Goal: Information Seeking & Learning: Learn about a topic

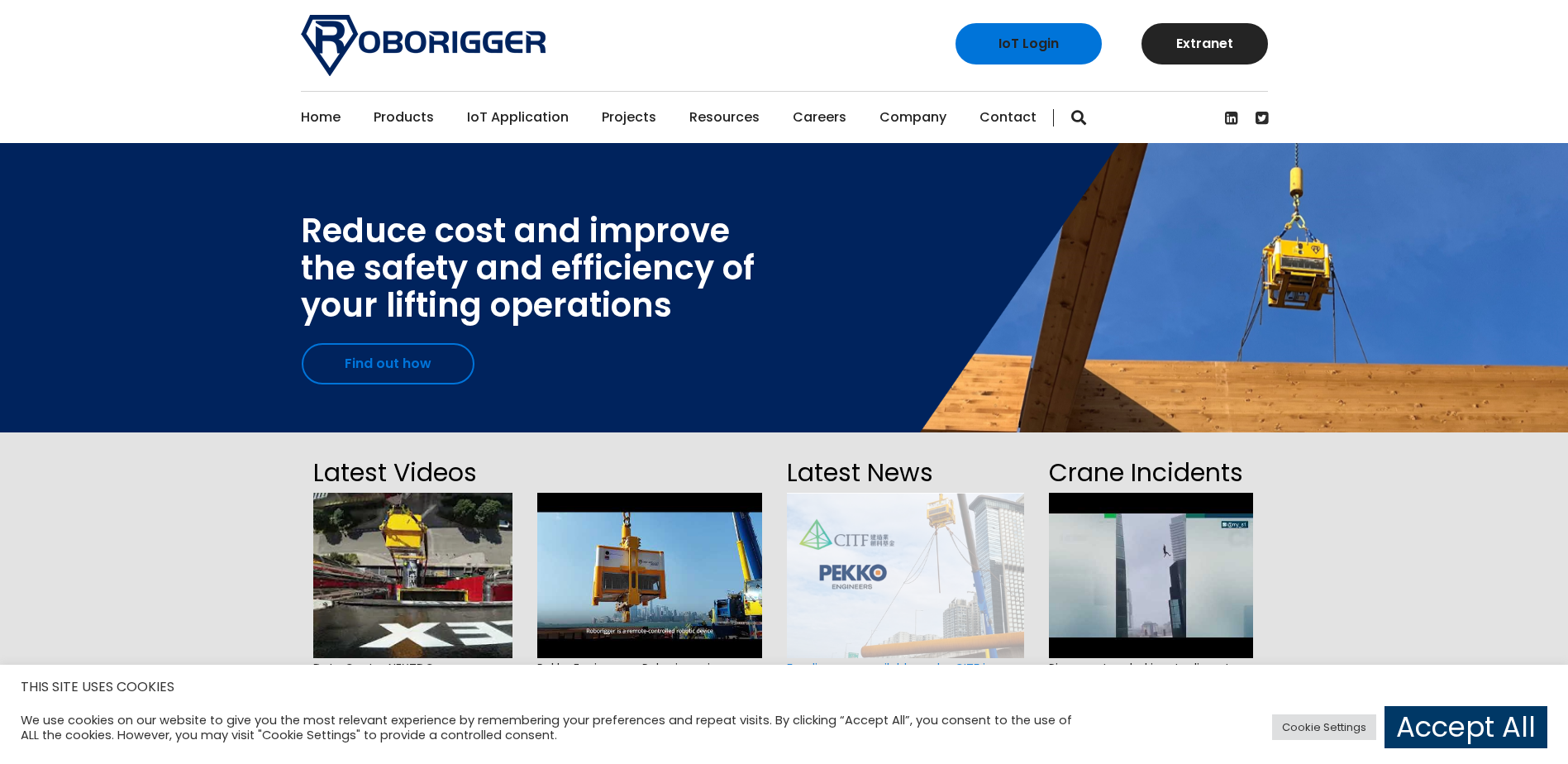
click at [373, 374] on link "Find out how" at bounding box center [388, 363] width 173 height 41
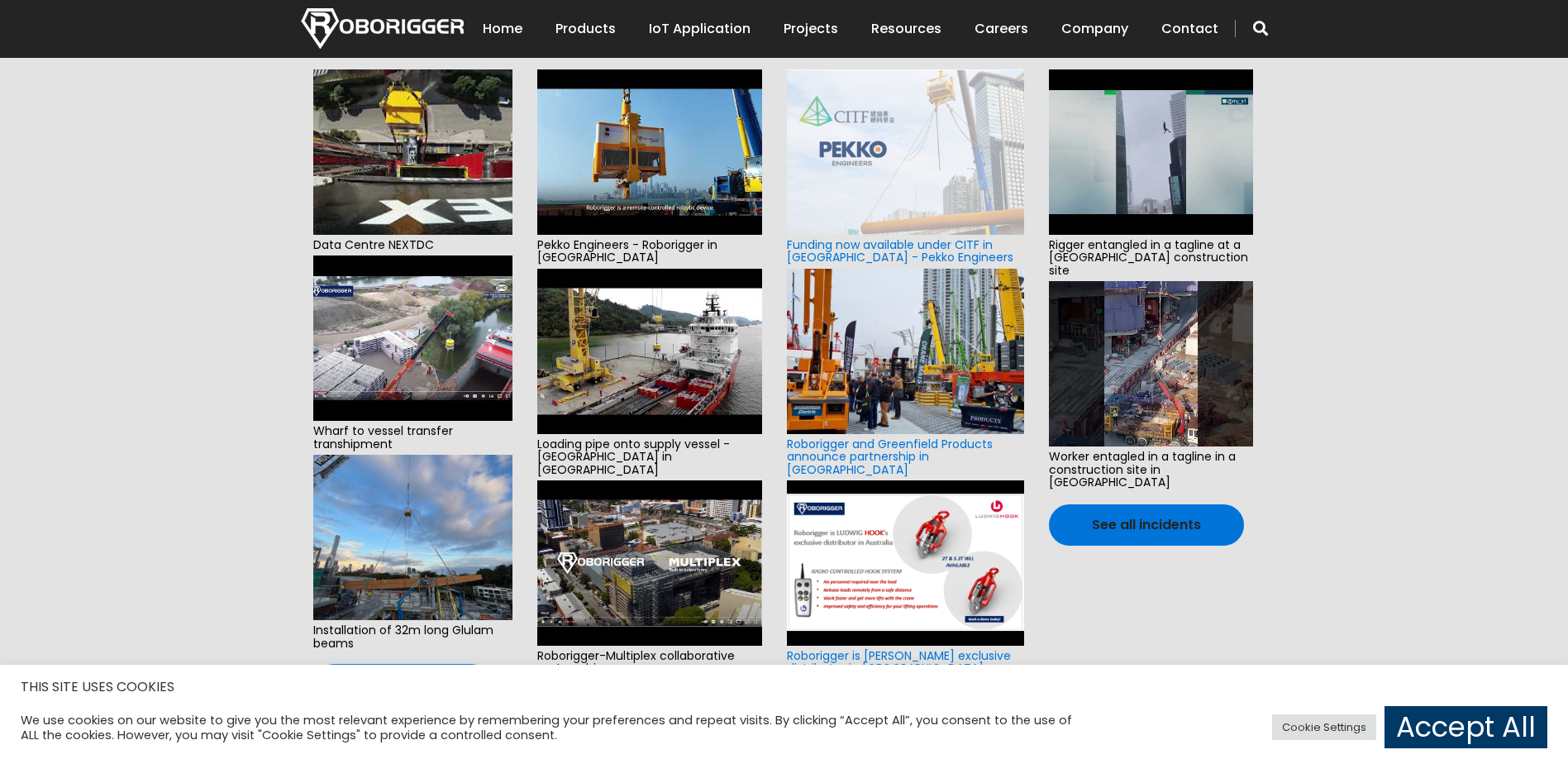
scroll to position [592, 0]
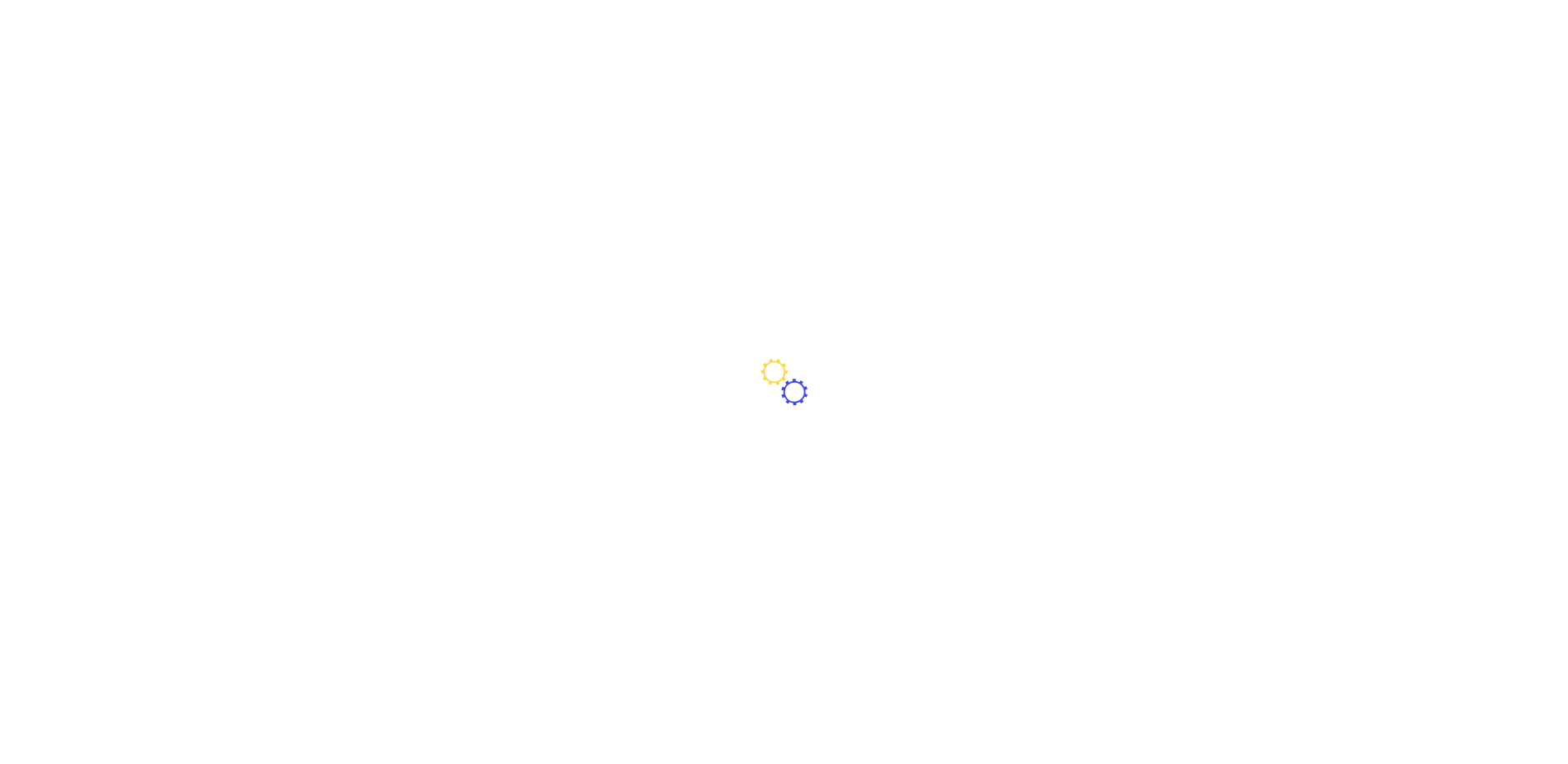
scroll to position [78, 0]
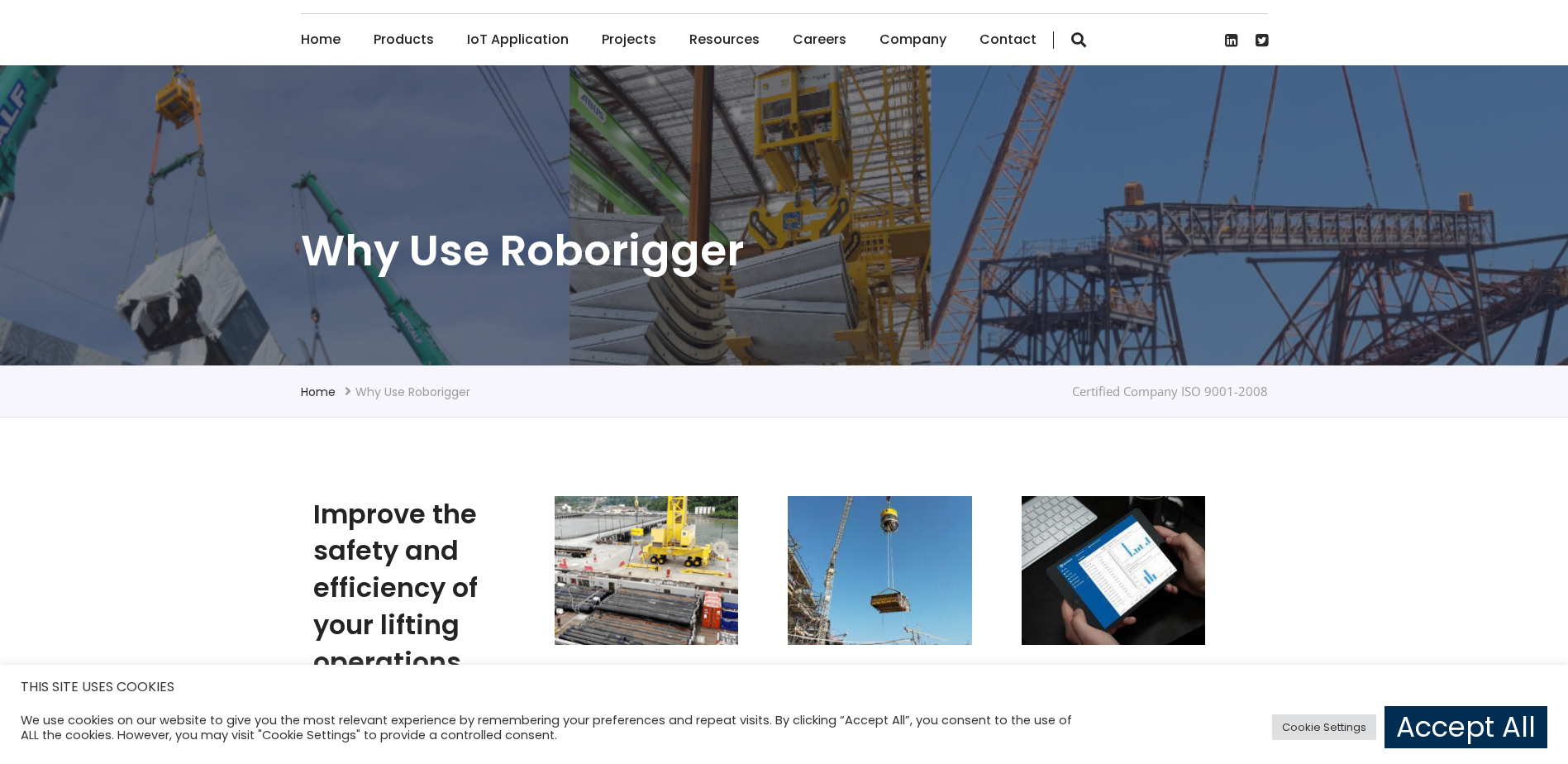
click at [1430, 714] on link "Accept All" at bounding box center [1465, 727] width 163 height 42
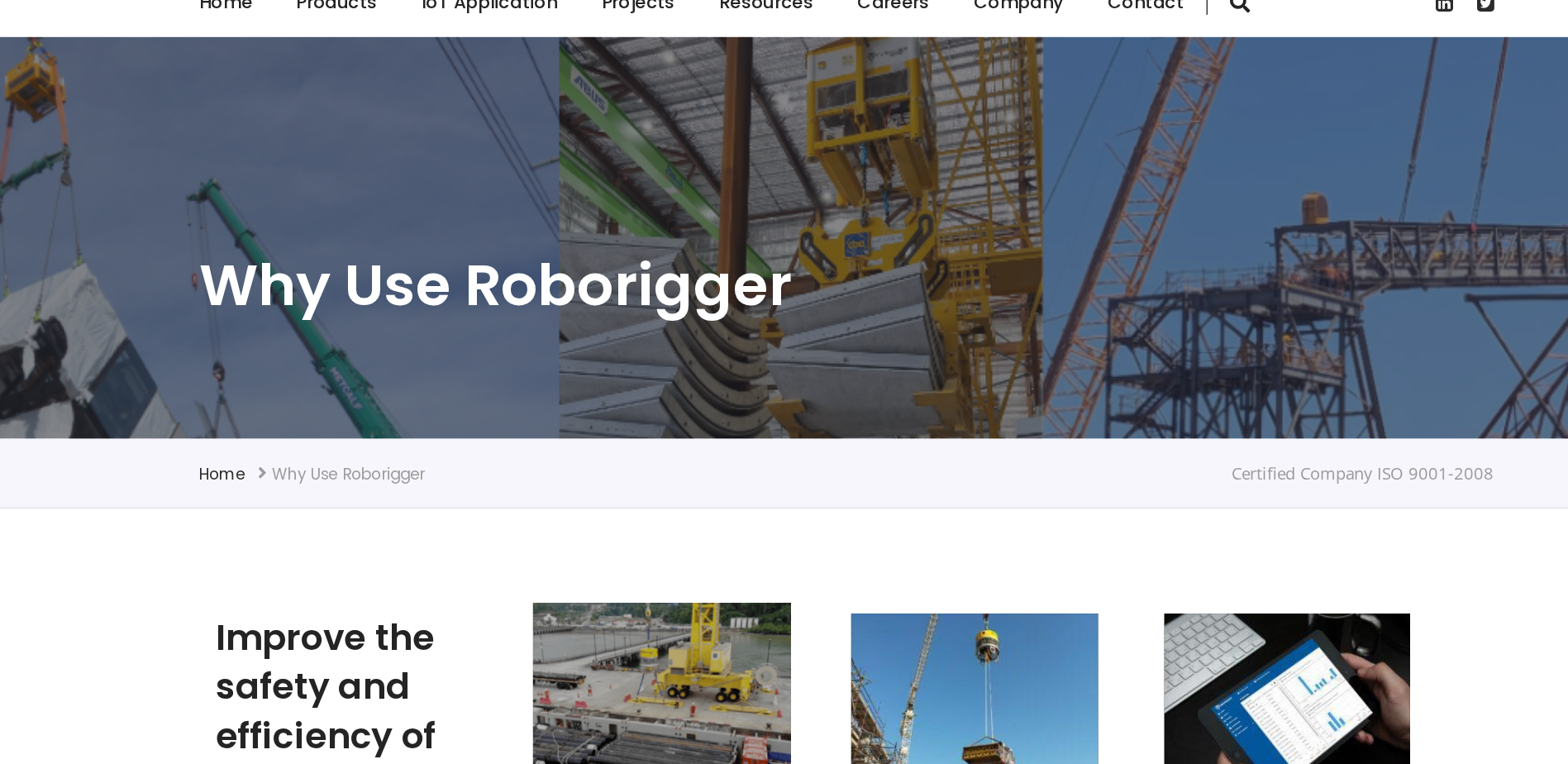
scroll to position [0, 0]
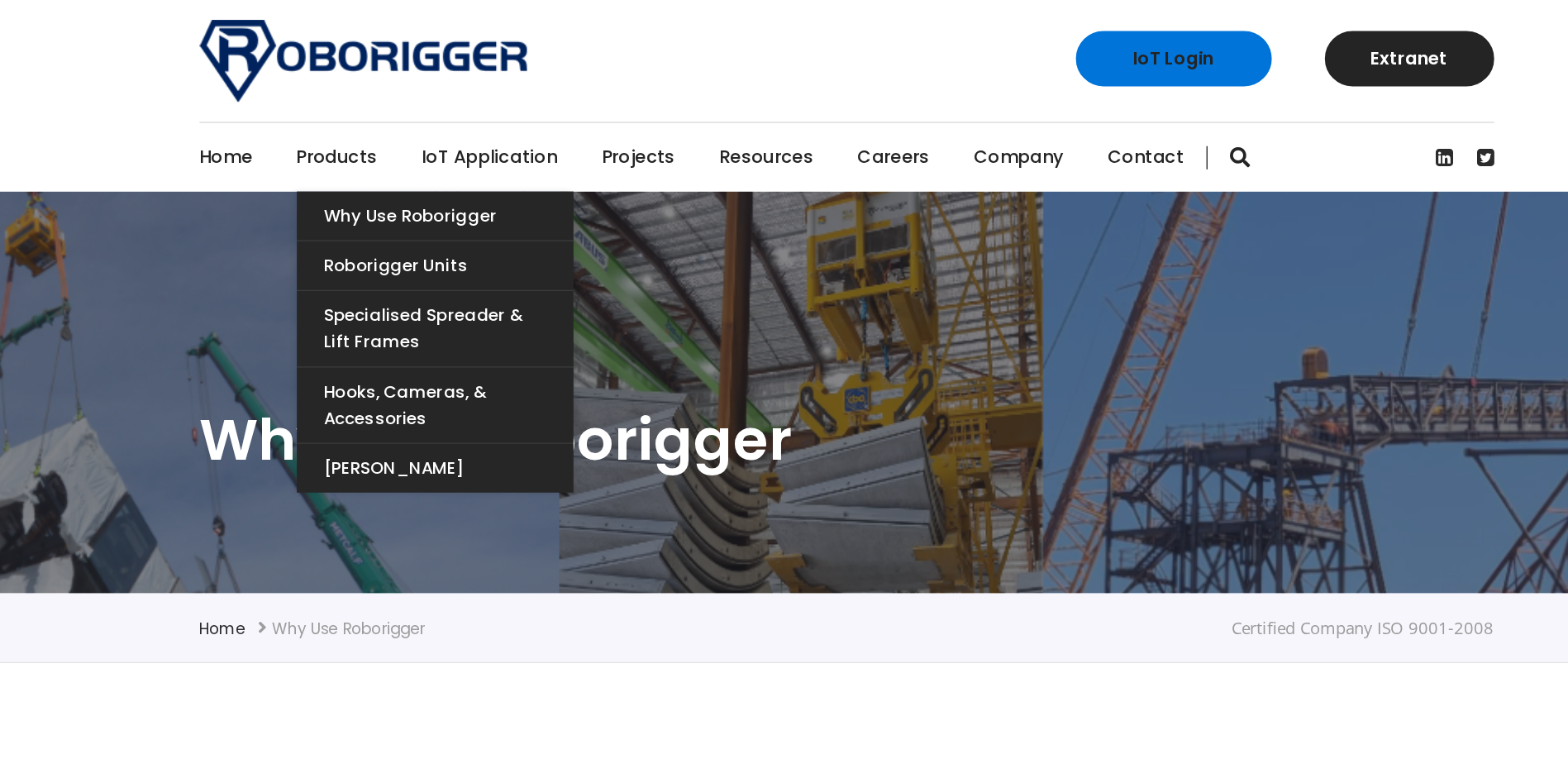
click at [405, 112] on link "Products" at bounding box center [403, 117] width 60 height 51
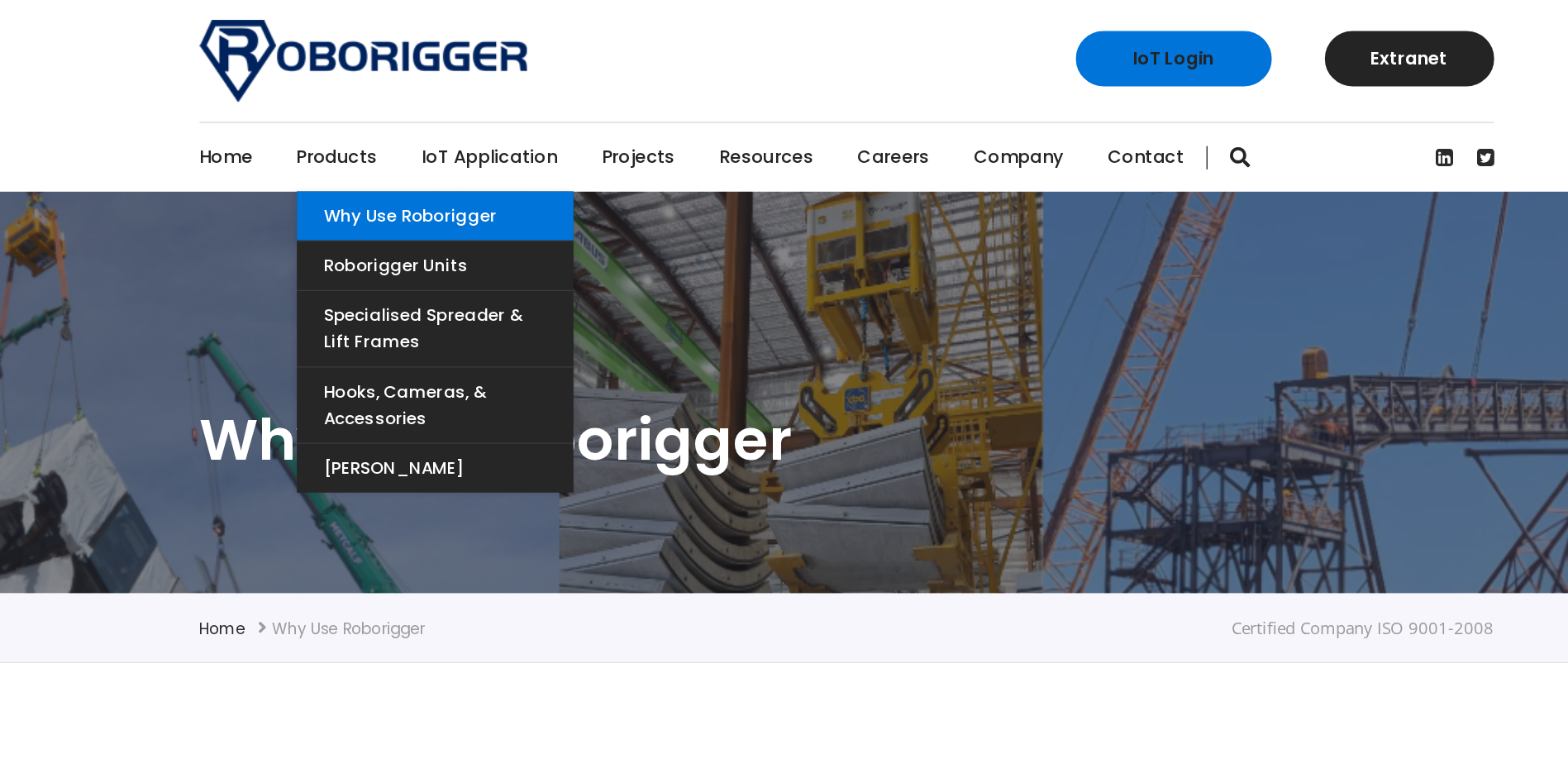
click at [436, 170] on link "Why use Roborigger" at bounding box center [476, 161] width 207 height 36
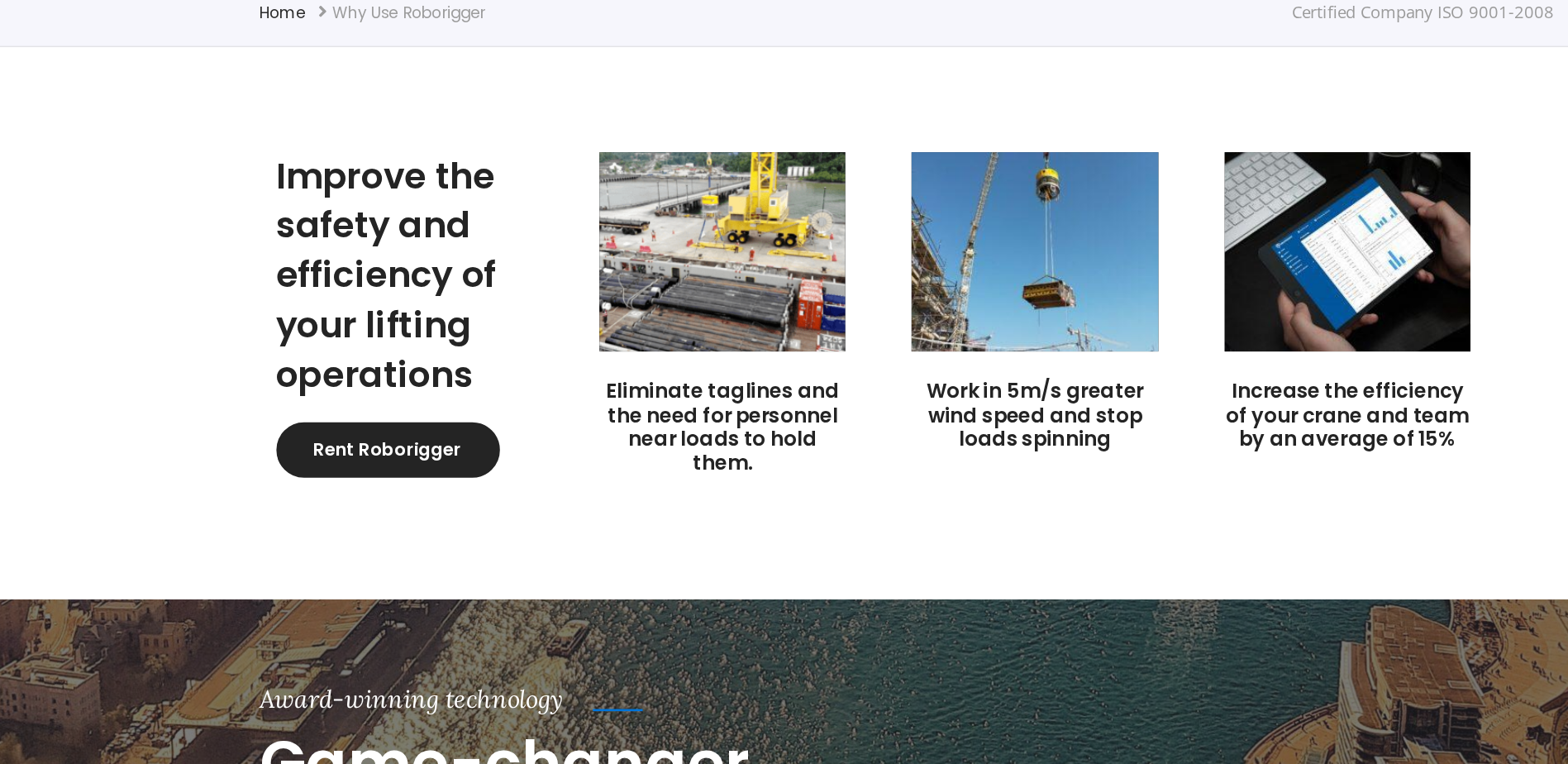
scroll to position [268, 0]
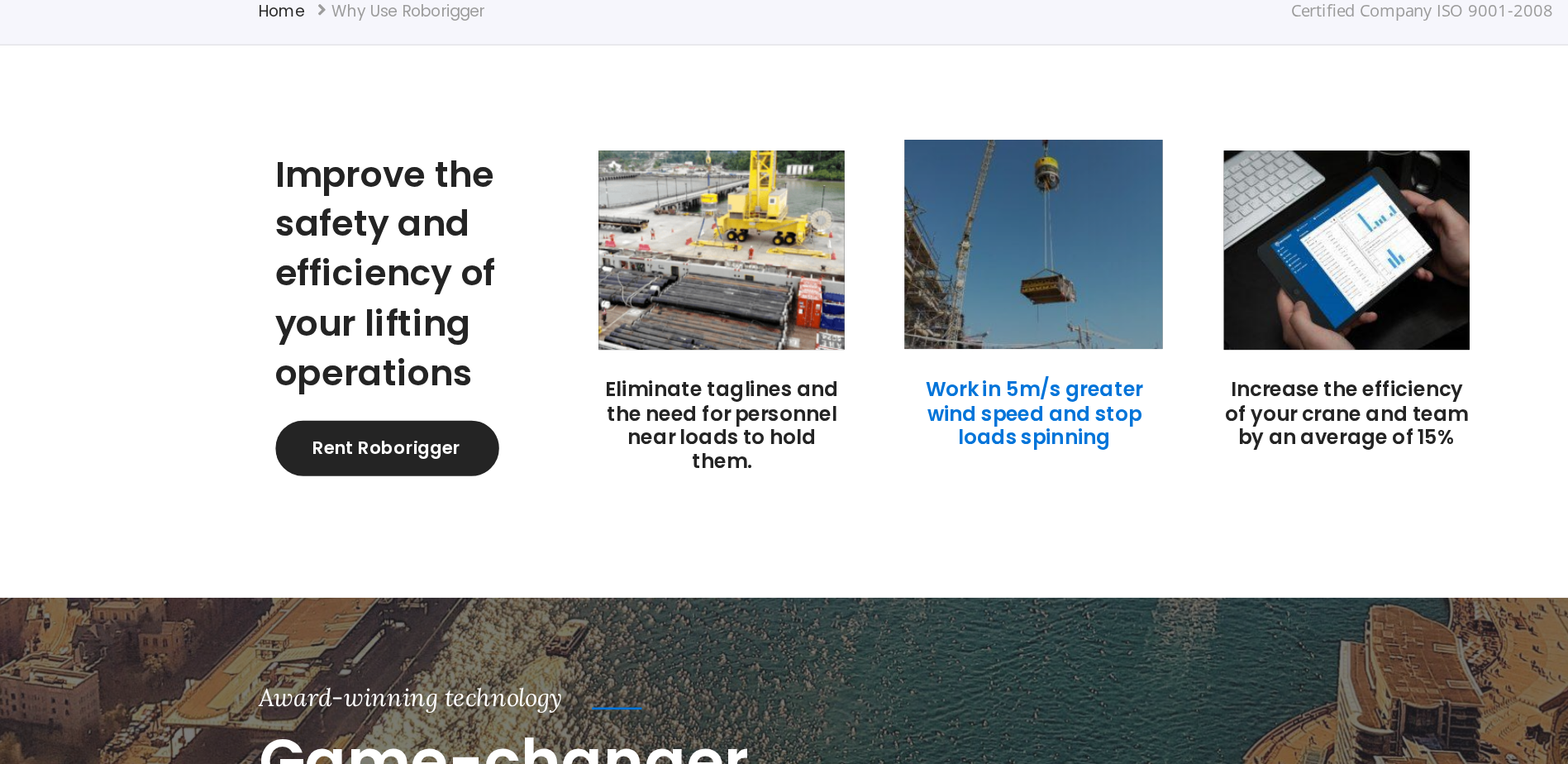
click at [841, 479] on link "Work in 5m/s greater wind speed and stop loads spinning" at bounding box center [880, 501] width 162 height 56
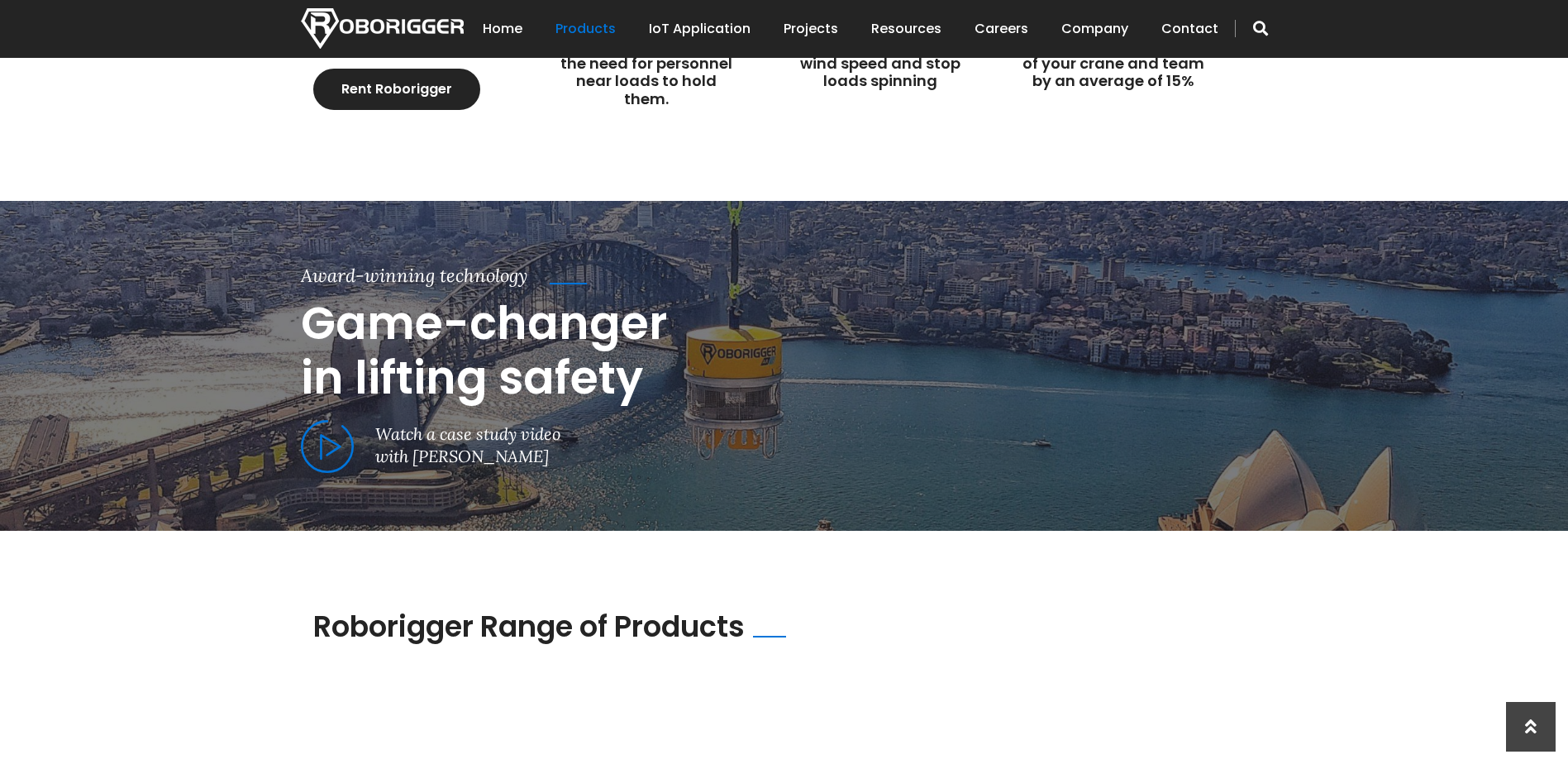
scroll to position [616, 0]
